Goal: Transaction & Acquisition: Purchase product/service

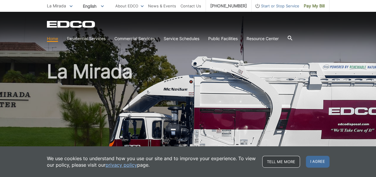
click at [283, 159] on link "Tell me more" at bounding box center [281, 162] width 38 height 12
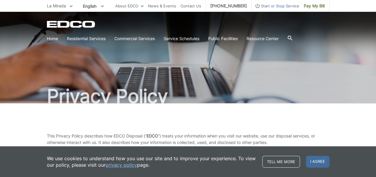
click at [51, 36] on link "Home" at bounding box center [52, 38] width 11 height 6
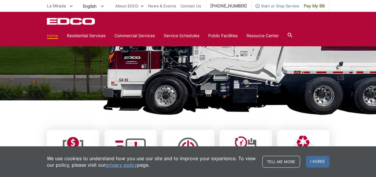
scroll to position [177, 0]
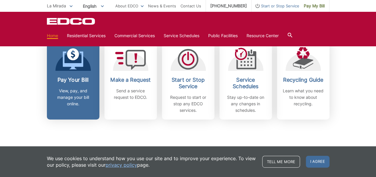
click at [78, 87] on div "Pay Your Bill View, pay, and manage your bill online." at bounding box center [73, 92] width 44 height 30
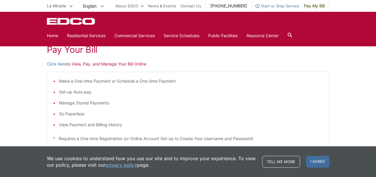
scroll to position [177, 0]
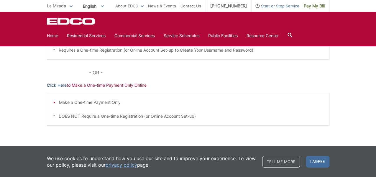
click at [51, 82] on link "Click Here" at bounding box center [57, 85] width 20 height 6
